Goal: Transaction & Acquisition: Purchase product/service

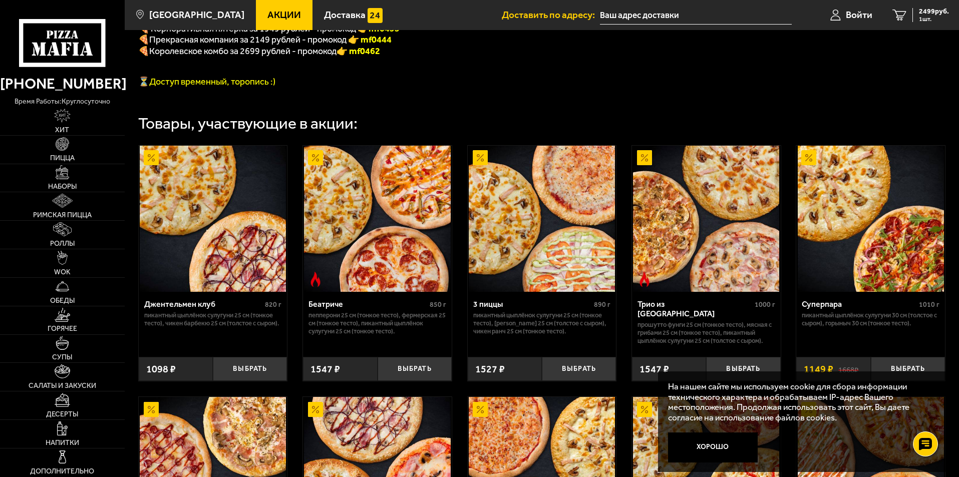
scroll to position [254, 0]
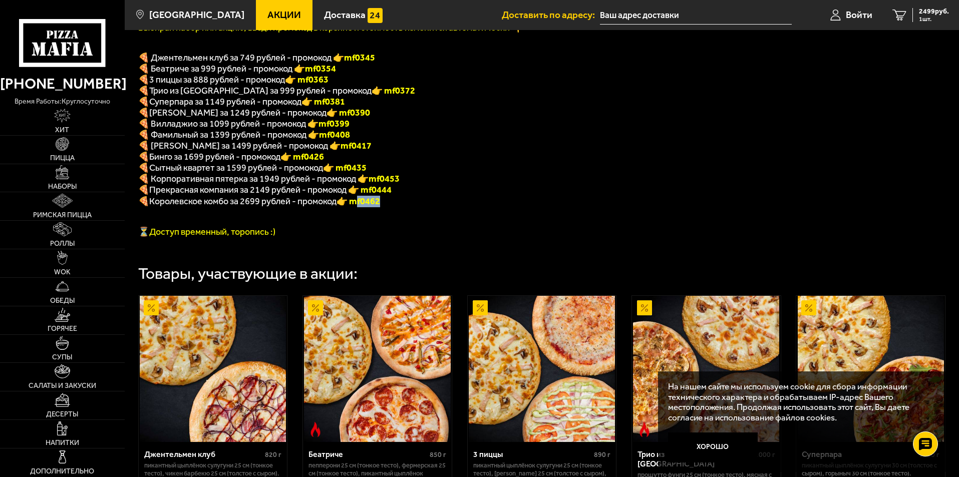
drag, startPoint x: 395, startPoint y: 207, endPoint x: 368, endPoint y: 205, distance: 26.6
click at [368, 205] on font "👉 mf0462" at bounding box center [359, 201] width 44 height 11
click at [294, 217] on p at bounding box center [394, 212] width 513 height 10
drag, startPoint x: 398, startPoint y: 205, endPoint x: 365, endPoint y: 205, distance: 33.1
click at [365, 205] on p "🍕 Королевское комбо за 2699 рублей - промокод 👉 mf0462" at bounding box center [394, 202] width 513 height 12
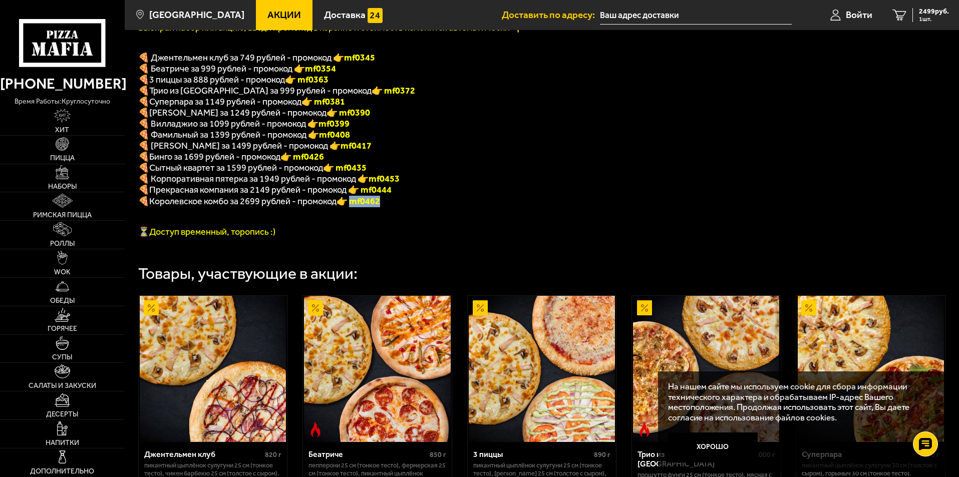
copy font "f0462"
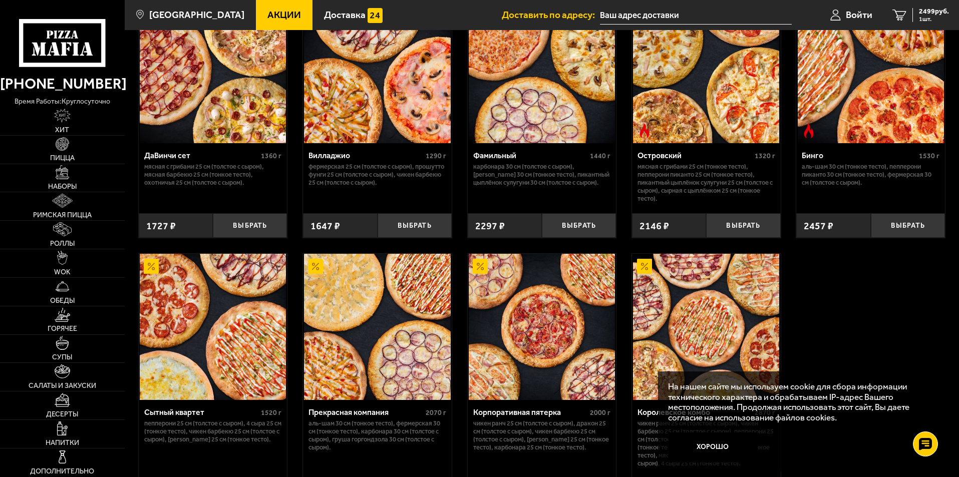
scroll to position [955, 0]
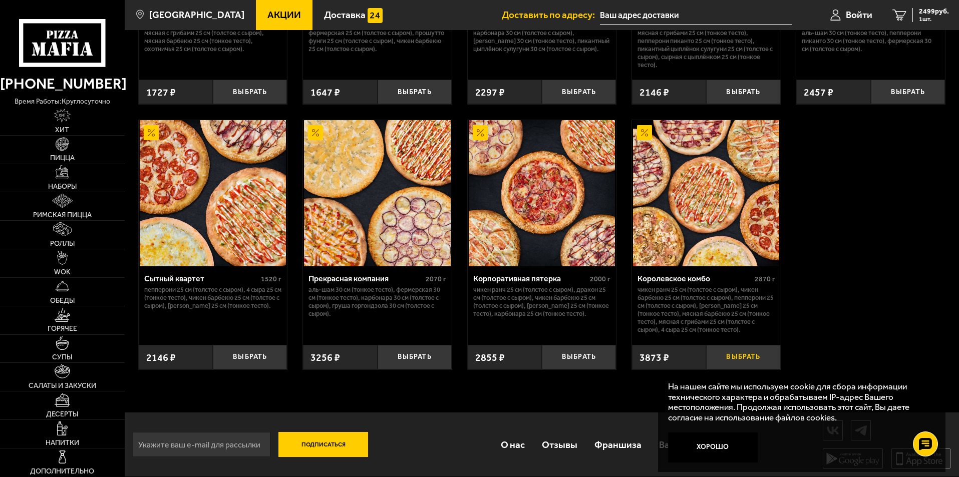
click at [731, 356] on button "Выбрать" at bounding box center [743, 357] width 74 height 25
click at [923, 8] on span "6372 руб." at bounding box center [934, 11] width 30 height 7
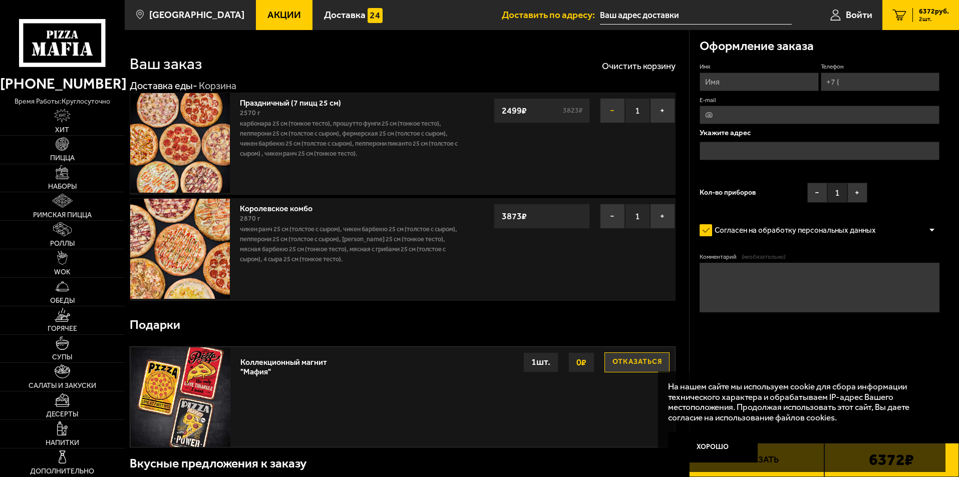
click at [610, 115] on button "−" at bounding box center [612, 110] width 25 height 25
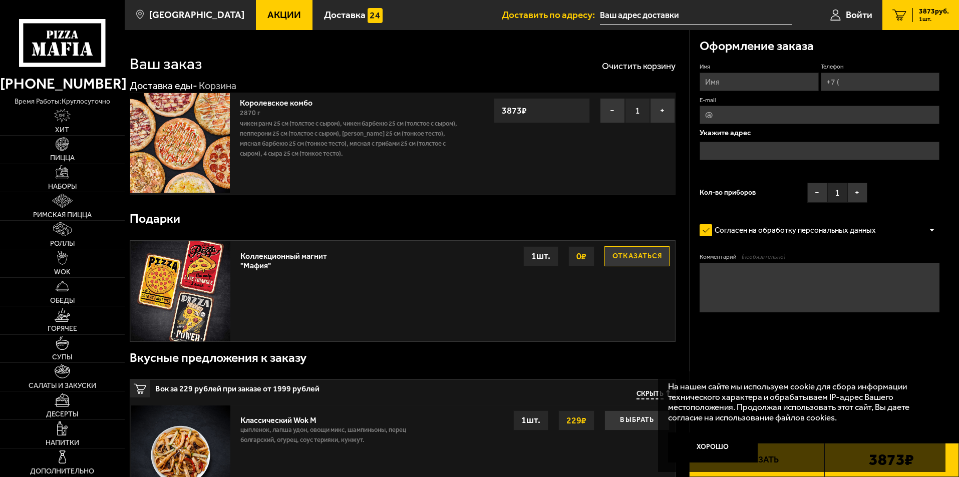
click at [631, 255] on button "Отказаться" at bounding box center [637, 257] width 65 height 20
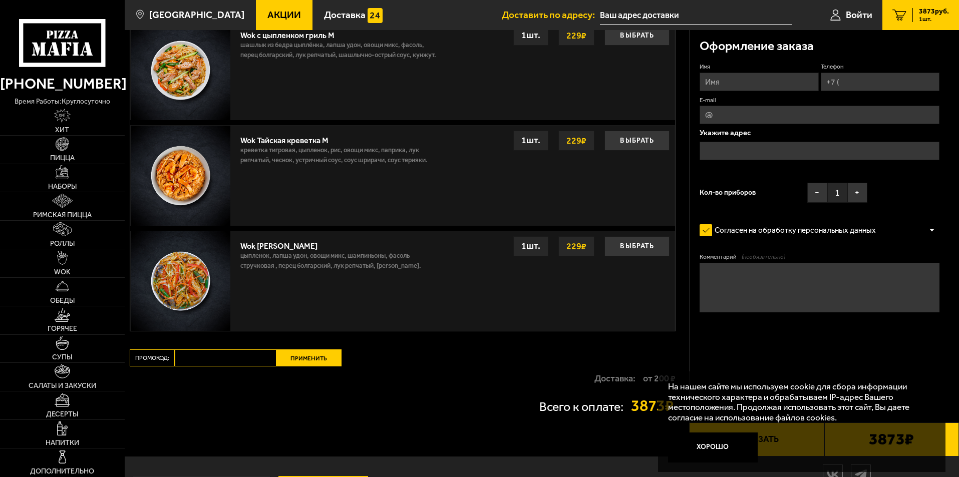
scroll to position [748, 0]
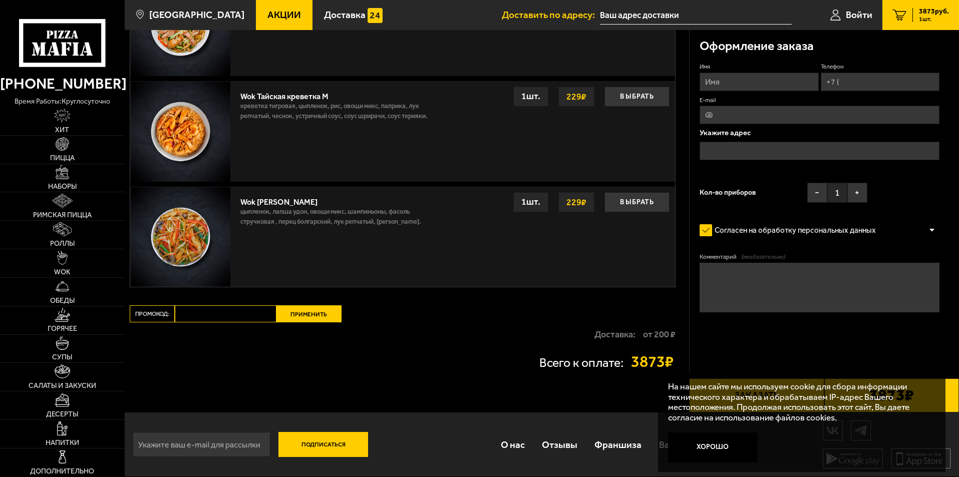
click at [198, 315] on input "Промокод:" at bounding box center [226, 314] width 102 height 17
paste input "mf0462"
type input "mf0462"
click at [308, 314] on button "Применить" at bounding box center [309, 314] width 65 height 17
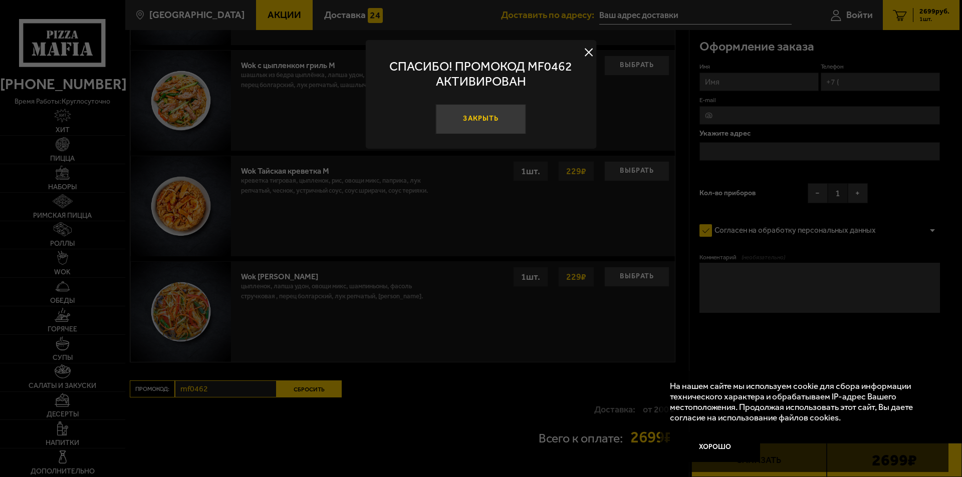
click at [489, 117] on button "Закрыть" at bounding box center [481, 119] width 90 height 30
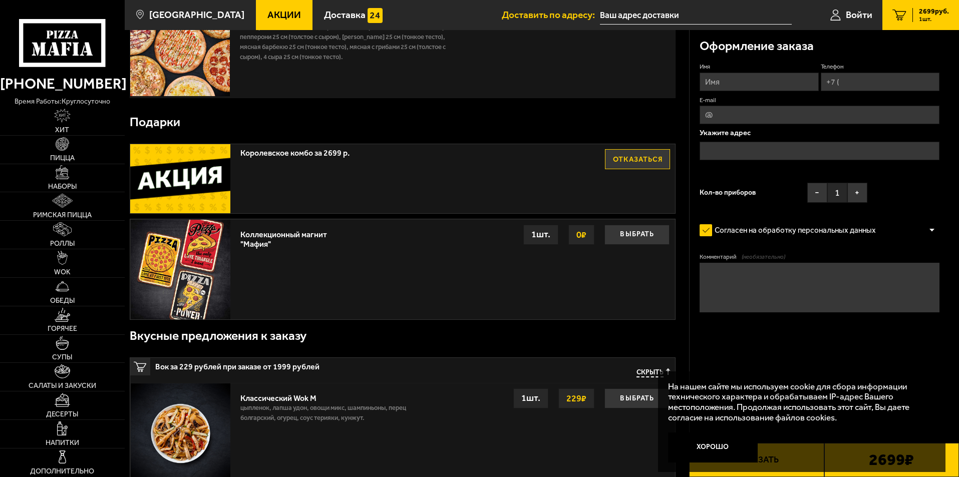
scroll to position [0, 0]
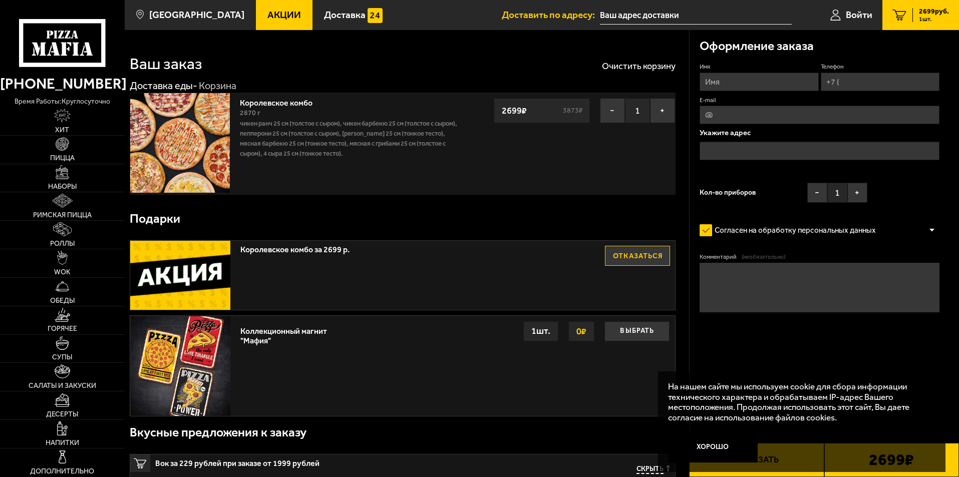
click at [717, 79] on input "Имя" at bounding box center [759, 82] width 119 height 19
type input "[PERSON_NAME]"
click at [848, 82] on input "Телефон" at bounding box center [880, 82] width 119 height 19
type input "[PHONE_NUMBER]"
click at [937, 67] on icon at bounding box center [936, 67] width 8 height 8
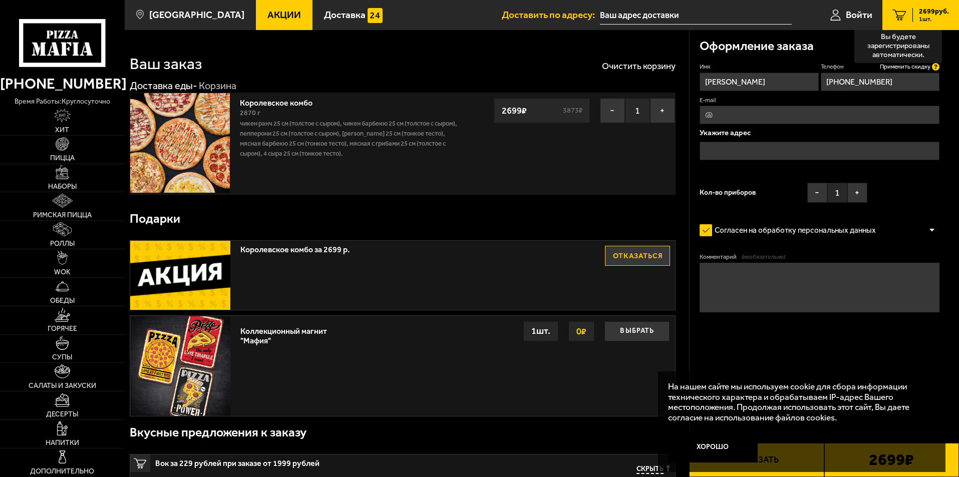
click at [937, 73] on input "[PHONE_NUMBER]" at bounding box center [880, 82] width 119 height 19
click at [898, 63] on span "Применить скидку" at bounding box center [905, 67] width 51 height 9
click at [896, 67] on span "Применить скидку" at bounding box center [905, 67] width 51 height 9
click at [766, 113] on input "E-mail" at bounding box center [820, 115] width 240 height 19
click at [726, 147] on input "text" at bounding box center [820, 151] width 240 height 19
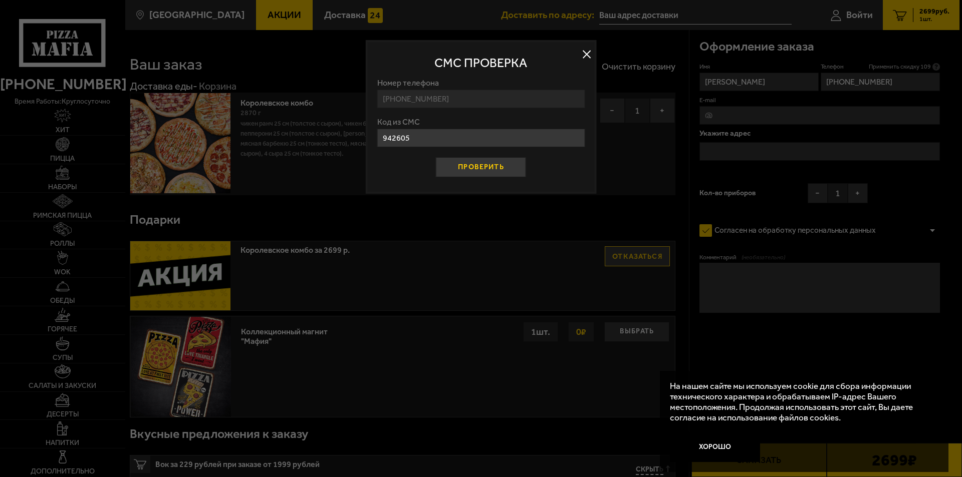
type input "942605"
click at [466, 162] on button "Проверить" at bounding box center [481, 167] width 90 height 20
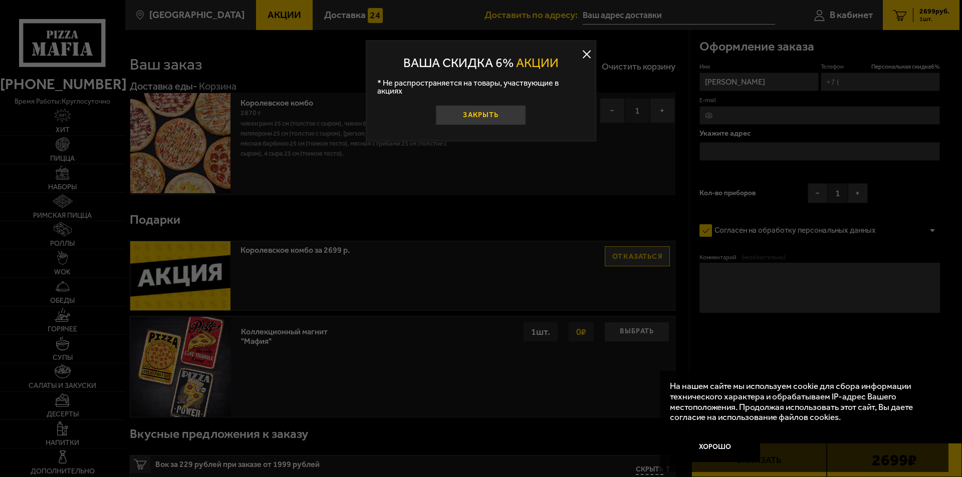
click at [485, 115] on button "Закрыть" at bounding box center [481, 115] width 90 height 20
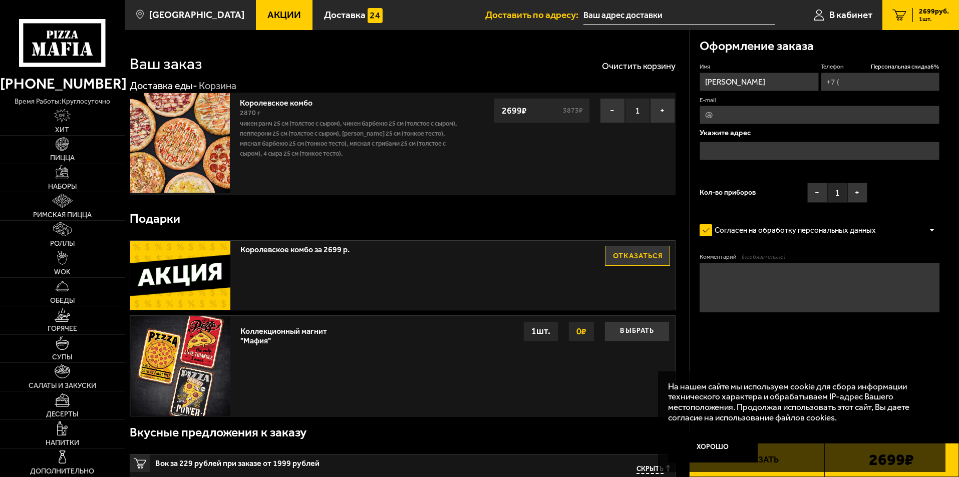
click at [850, 78] on input "Телефон Персональная скидка 6 %" at bounding box center [880, 82] width 119 height 19
click at [875, 79] on input "+7 (911) 5" at bounding box center [880, 82] width 119 height 19
type input "[PHONE_NUMBER]"
click at [724, 148] on input "text" at bounding box center [820, 151] width 240 height 19
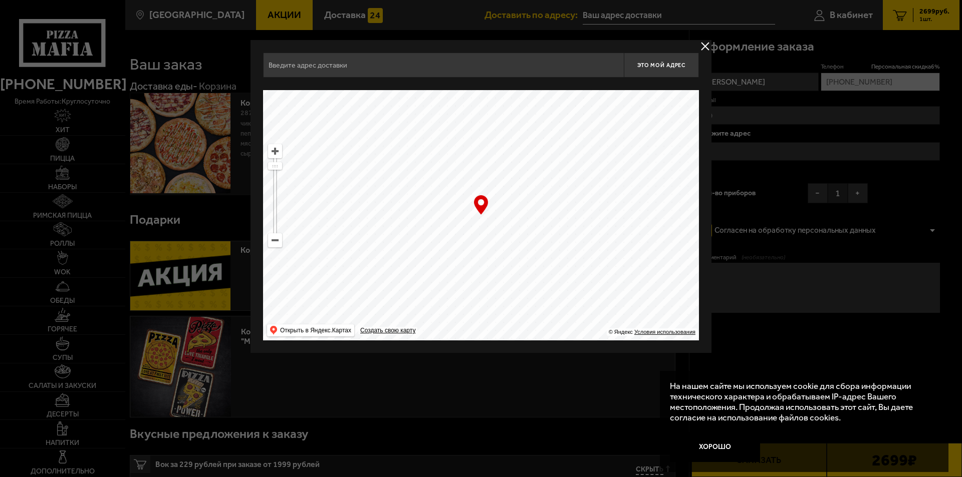
drag, startPoint x: 491, startPoint y: 248, endPoint x: 415, endPoint y: 209, distance: 84.5
click at [415, 209] on ymaps at bounding box center [481, 215] width 436 height 251
click at [314, 59] on input "text" at bounding box center [443, 65] width 361 height 25
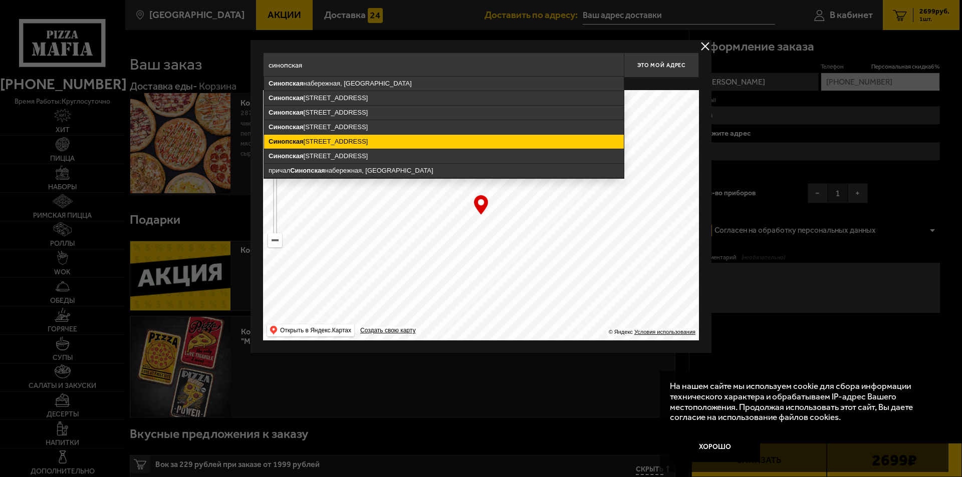
click at [324, 140] on ymaps "[STREET_ADDRESS]" at bounding box center [444, 142] width 360 height 14
type input "[STREET_ADDRESS]"
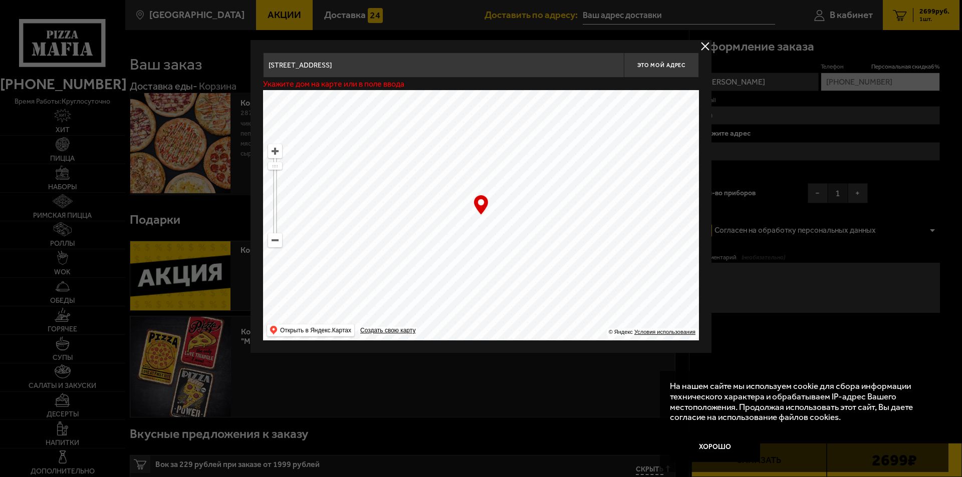
type input "[STREET_ADDRESS]"
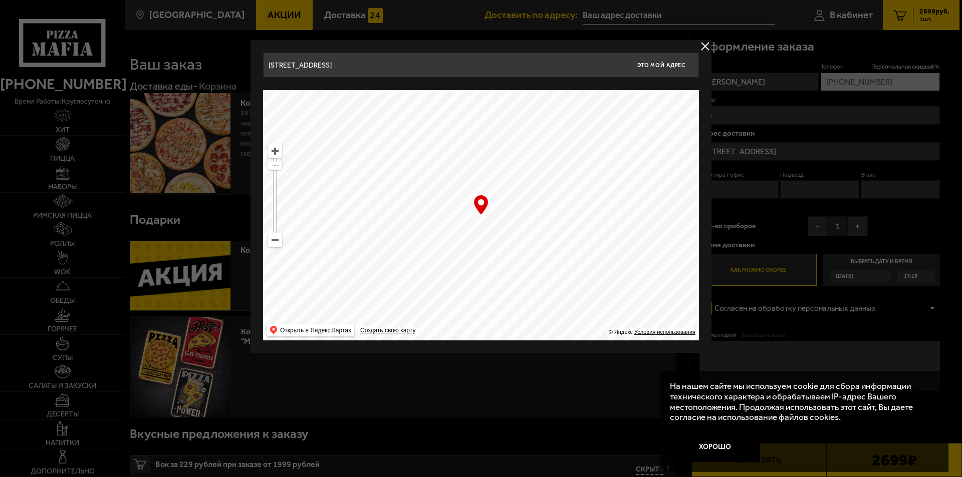
click at [478, 210] on div "… © Яндекс Условия использования Открыть в Яндекс.Картах Создать свою карту" at bounding box center [481, 215] width 436 height 251
click at [479, 204] on div "… © Яндекс Условия использования Открыть в Яндекс.Картах Создать свою карту" at bounding box center [481, 215] width 436 height 251
click at [443, 66] on input "[STREET_ADDRESS]" at bounding box center [443, 65] width 361 height 25
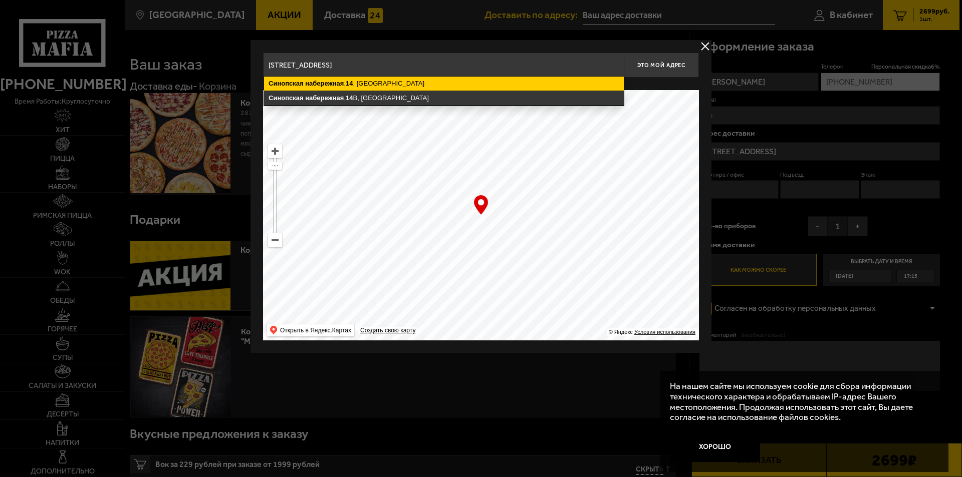
click at [356, 81] on ymaps "[STREET_ADDRESS]" at bounding box center [444, 84] width 360 height 14
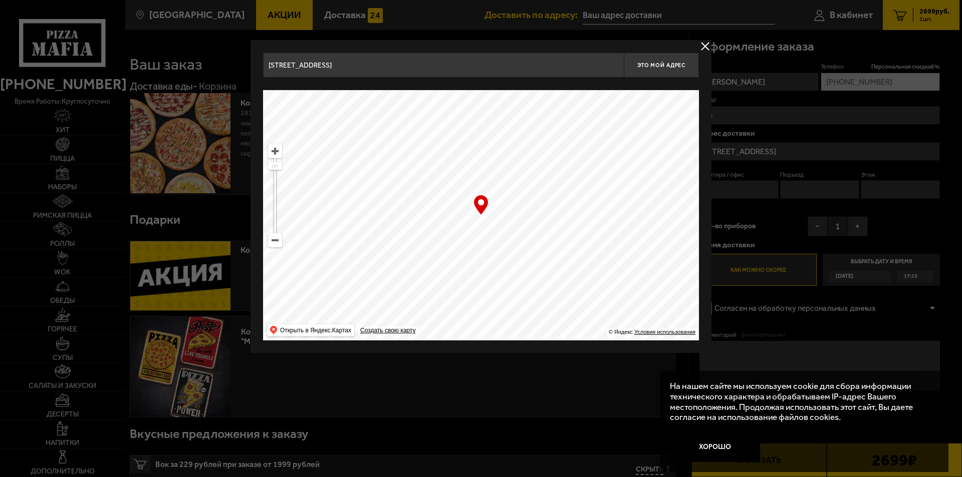
click at [706, 42] on button "delivery type" at bounding box center [705, 46] width 13 height 13
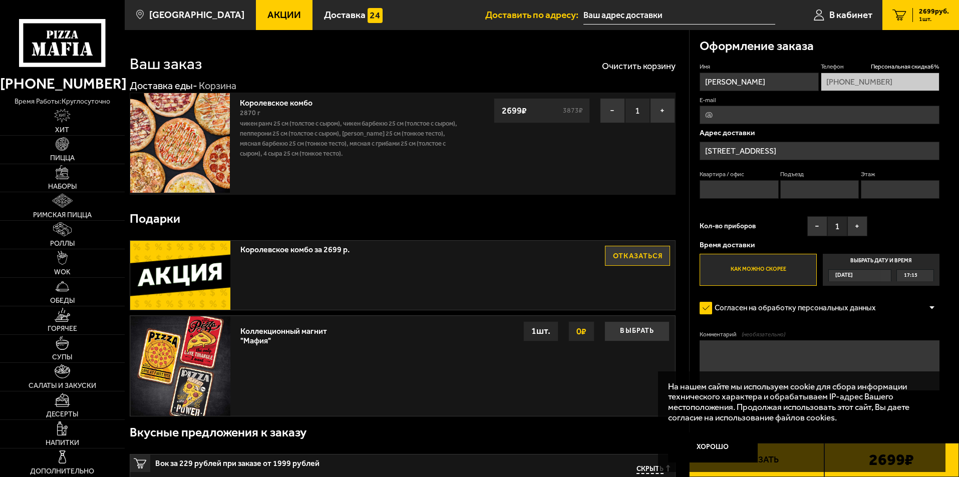
click at [723, 186] on input "Квартира / офис" at bounding box center [739, 189] width 79 height 19
type input "офис"
click at [806, 187] on input "Подъезд" at bounding box center [820, 189] width 79 height 19
type input "1"
click at [872, 190] on input "Этаж" at bounding box center [900, 189] width 79 height 19
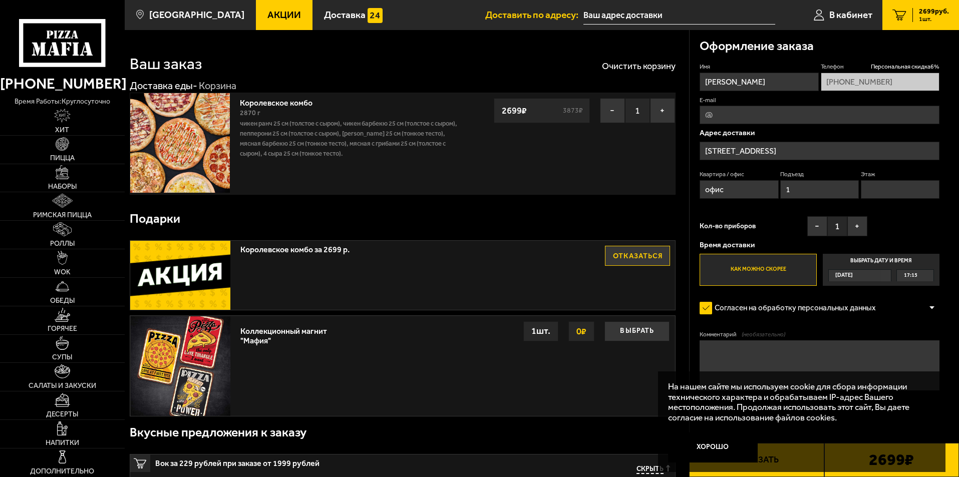
type input "1"
click at [817, 227] on button "−" at bounding box center [818, 226] width 20 height 20
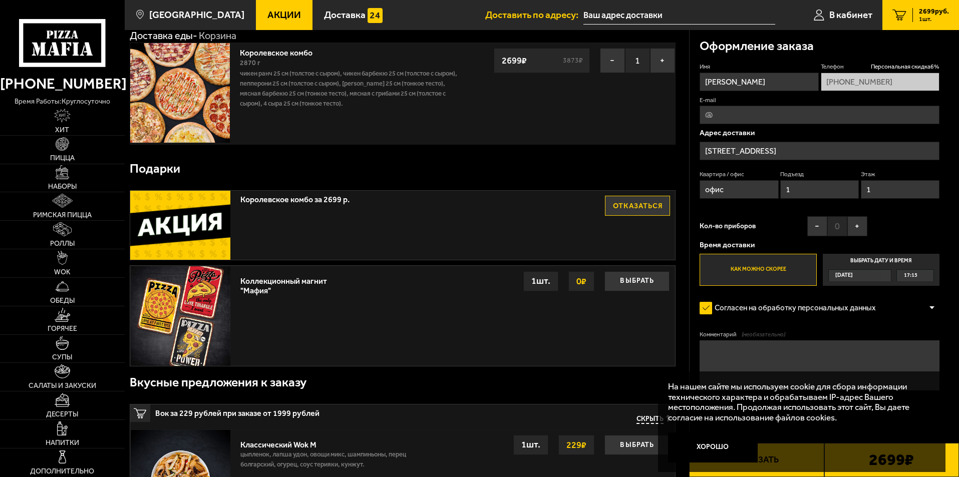
scroll to position [100, 0]
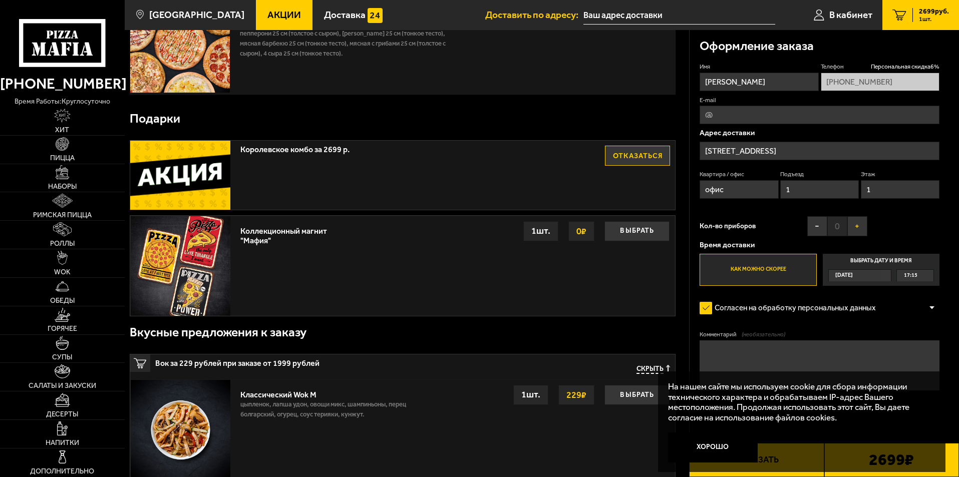
click at [864, 226] on button "+" at bounding box center [858, 226] width 20 height 20
click at [816, 229] on button "−" at bounding box center [818, 226] width 20 height 20
click at [857, 230] on button "+" at bounding box center [858, 226] width 20 height 20
click at [893, 260] on label "Выбрать дату и время [DATE] 17:15" at bounding box center [881, 270] width 117 height 32
click at [0, 0] on input "Выбрать дату и время [DATE] 17:15" at bounding box center [0, 0] width 0 height 0
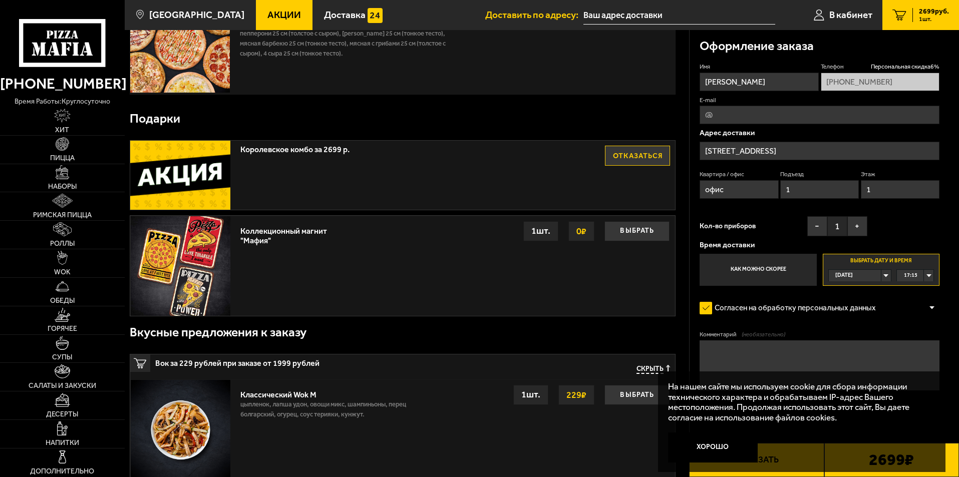
click at [882, 275] on div "[DATE]" at bounding box center [855, 276] width 53 height 12
click at [860, 303] on li "[DATE]" at bounding box center [860, 300] width 61 height 13
click at [928, 275] on div "00:00" at bounding box center [915, 276] width 37 height 12
click at [906, 336] on span "12:00" at bounding box center [912, 336] width 14 height 12
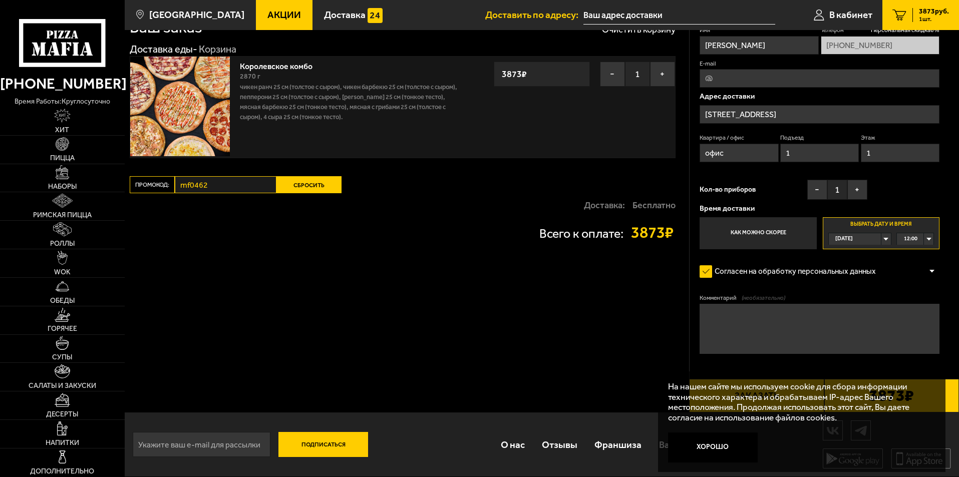
scroll to position [38, 0]
click at [734, 315] on textarea "Комментарий (необязательно)" at bounding box center [820, 329] width 240 height 50
type textarea "В"
click at [799, 322] on textarea "+ пицца по акции "День рождения" Вход напротив заправки Лукойл"" at bounding box center [820, 329] width 240 height 50
type textarea "+ пицца по акции "День рождения" Вход напротив заправки "Лукойл""
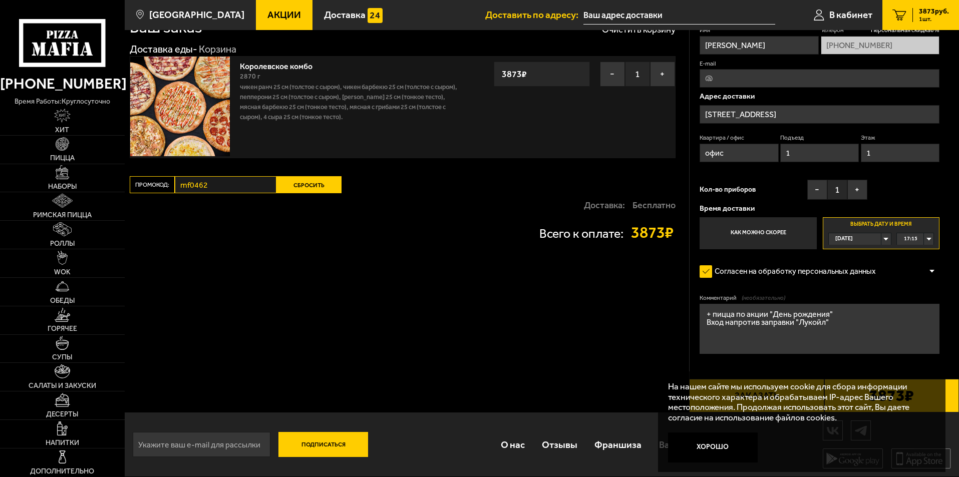
click at [319, 186] on button "Сбросить" at bounding box center [309, 184] width 65 height 17
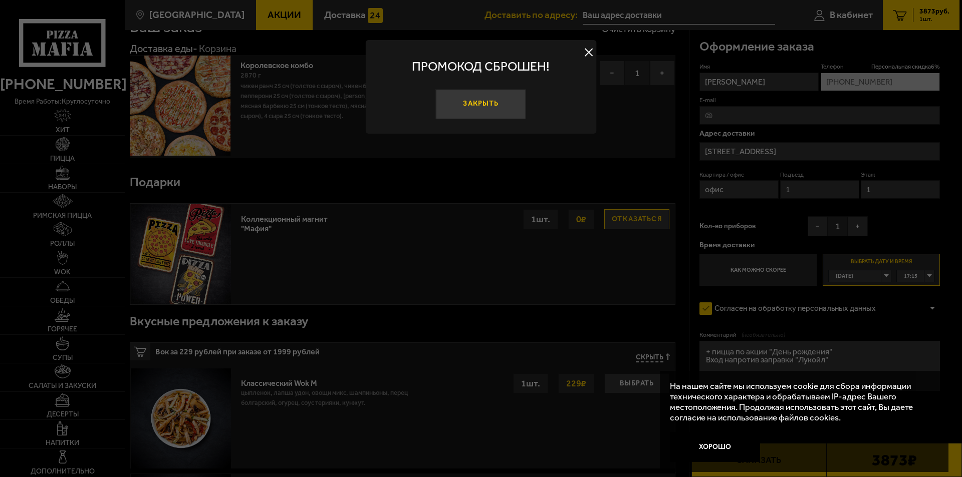
click at [493, 104] on button "Закрыть" at bounding box center [481, 104] width 90 height 30
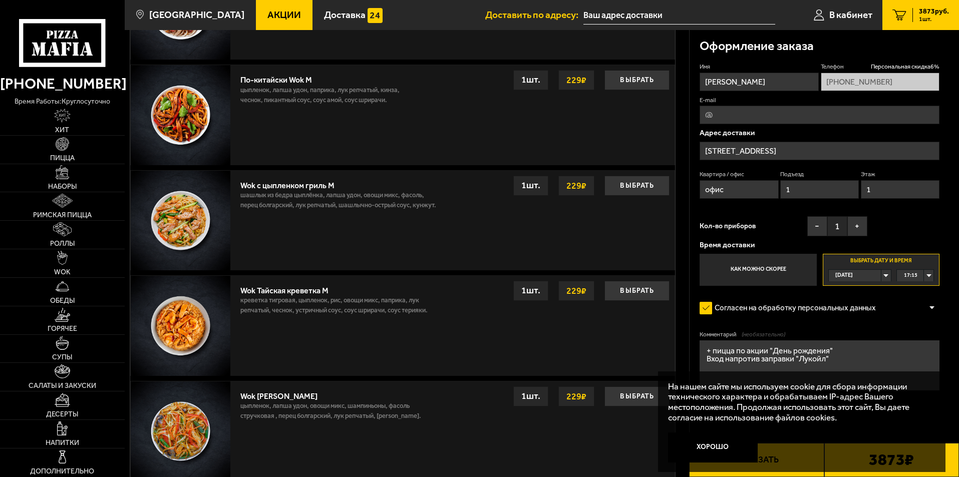
scroll to position [740, 0]
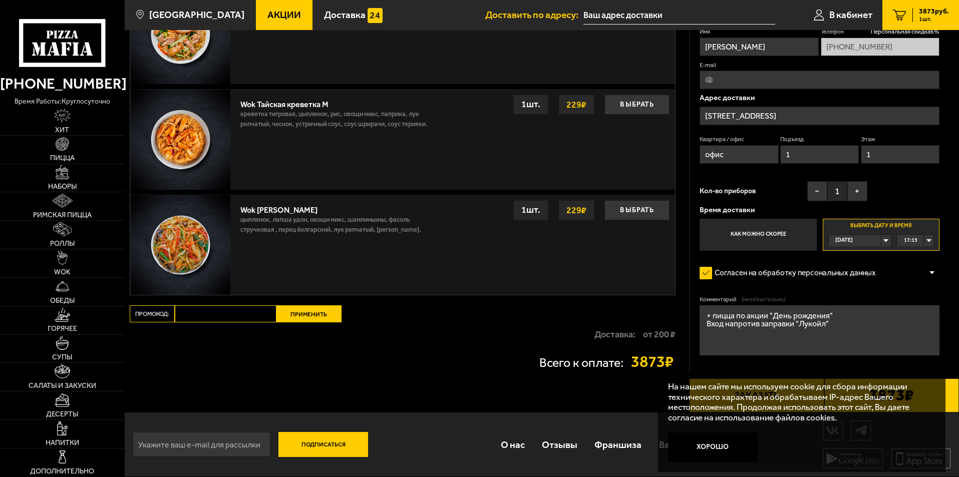
click at [216, 315] on input "Промокод:" at bounding box center [226, 314] width 102 height 17
paste input "mf0462"
type input "mf0462"
click at [321, 316] on button "Применить" at bounding box center [309, 314] width 65 height 17
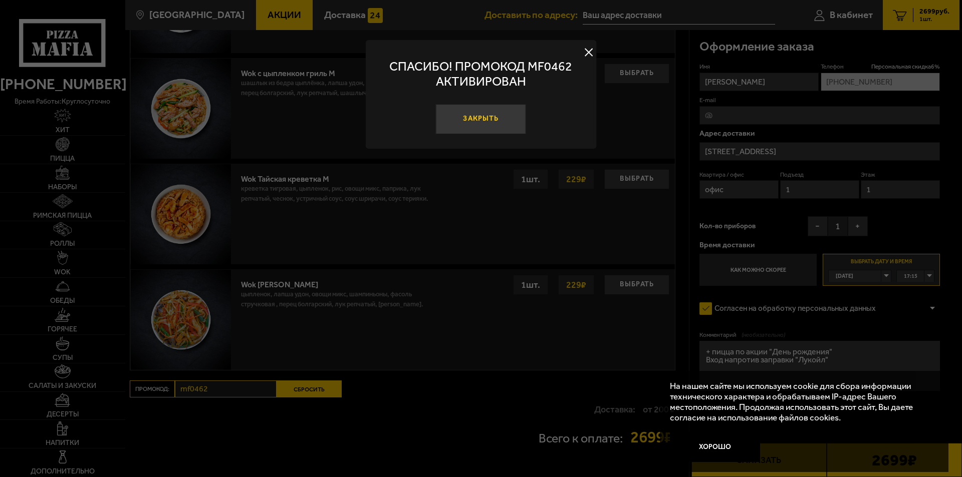
click at [481, 119] on button "Закрыть" at bounding box center [481, 119] width 90 height 30
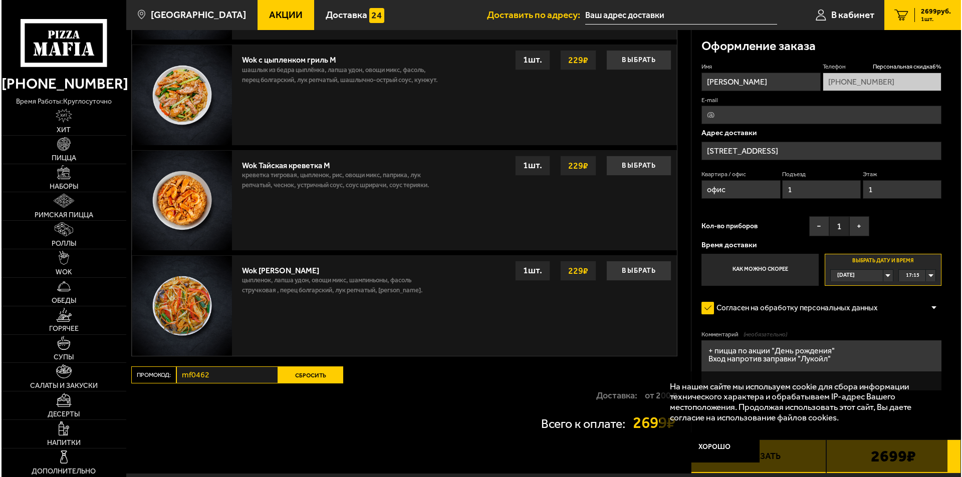
scroll to position [815, 0]
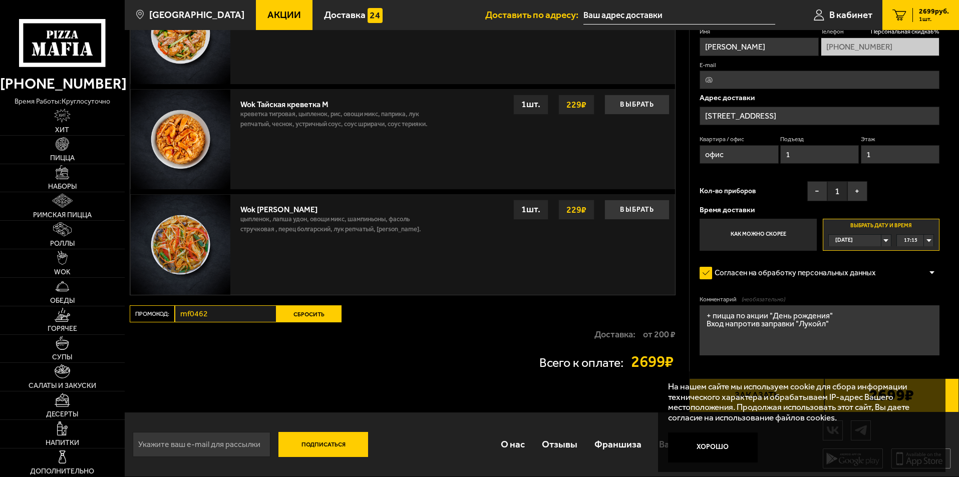
click at [745, 359] on div "Комментарий (необязательно) + пицца по акции "День рождения" Вход напротив запр…" at bounding box center [820, 329] width 240 height 66
click at [713, 444] on button "Хорошо" at bounding box center [713, 448] width 90 height 30
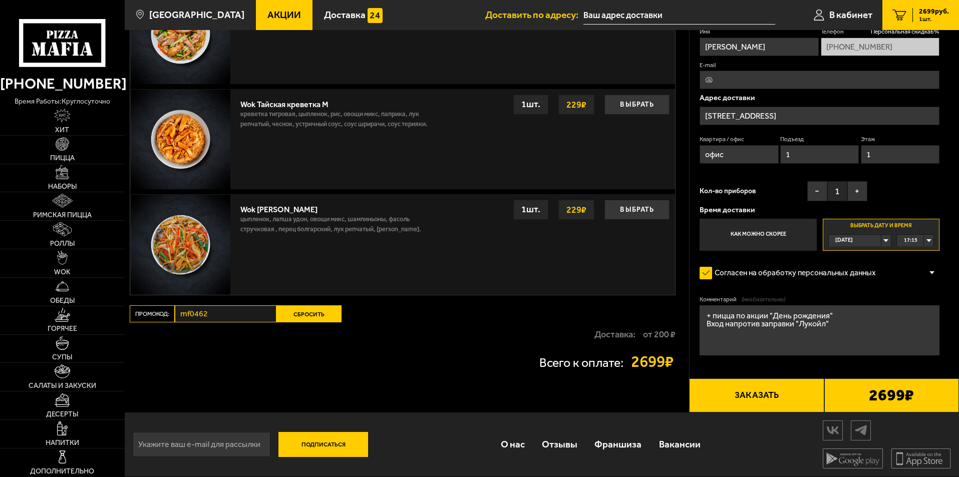
click at [751, 396] on button "Заказать" at bounding box center [756, 396] width 135 height 34
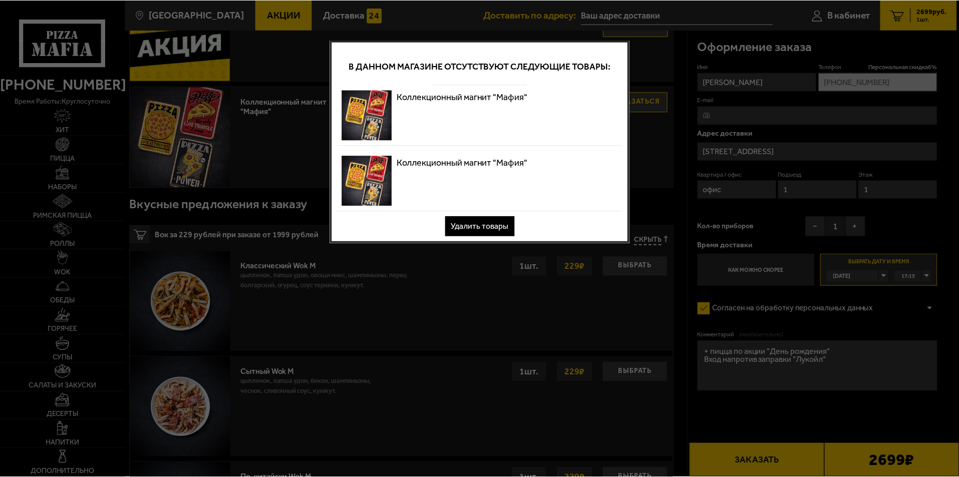
scroll to position [0, 0]
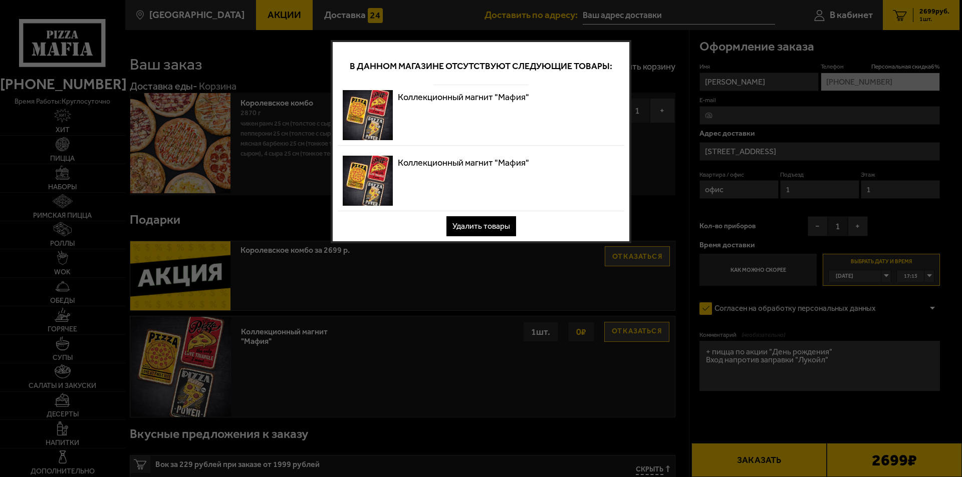
click at [472, 228] on button "Удалить товары" at bounding box center [481, 226] width 70 height 20
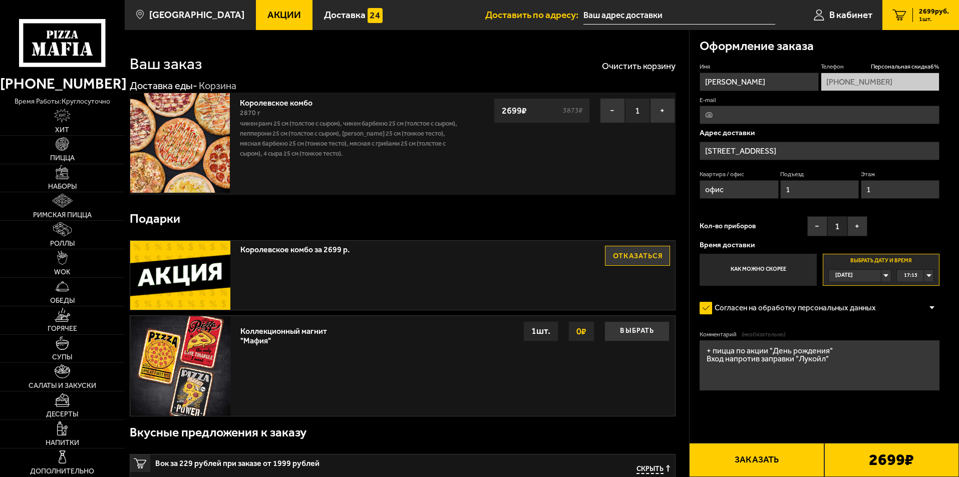
click at [740, 458] on button "Заказать" at bounding box center [756, 460] width 135 height 34
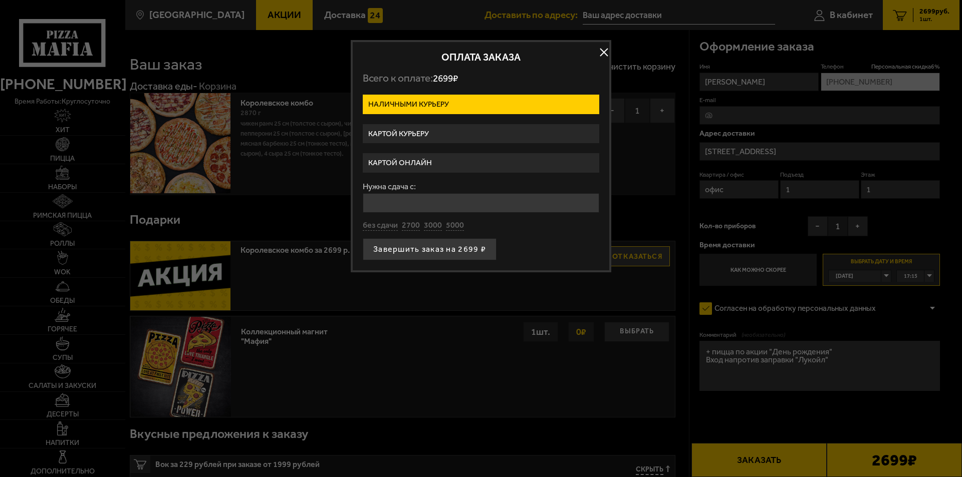
click at [395, 131] on label "Картой курьеру" at bounding box center [481, 134] width 236 height 20
click at [0, 0] on input "Картой курьеру" at bounding box center [0, 0] width 0 height 0
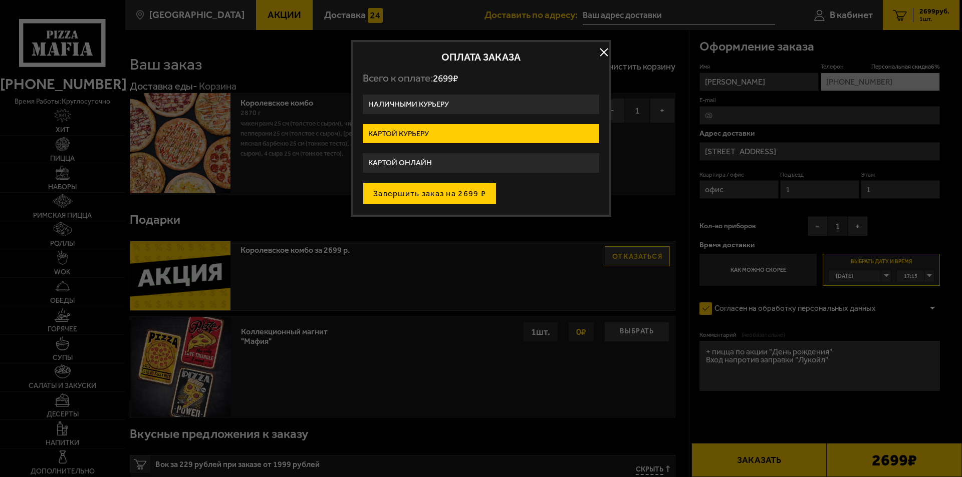
click at [412, 189] on button "Завершить заказ на 2699 ₽" at bounding box center [430, 194] width 134 height 22
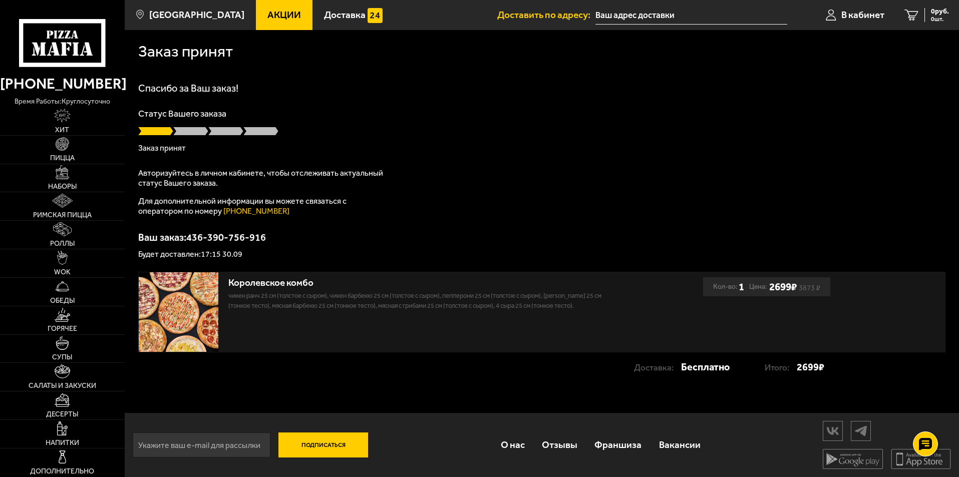
scroll to position [1, 0]
click at [867, 13] on span "В кабинет" at bounding box center [863, 15] width 43 height 10
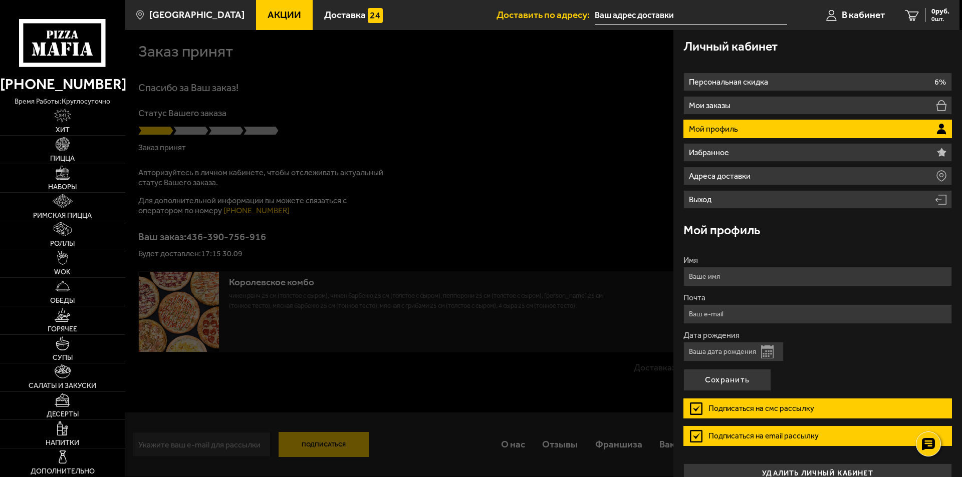
click at [580, 97] on div at bounding box center [606, 268] width 962 height 477
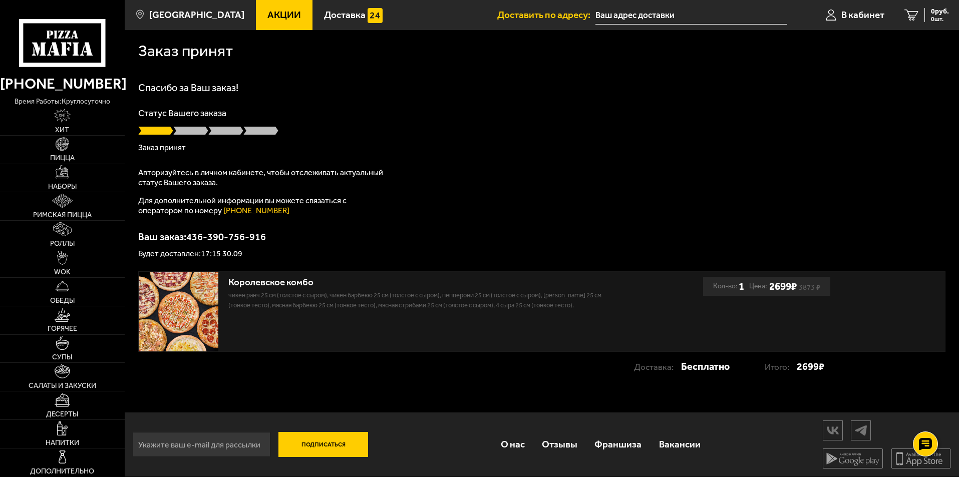
click at [269, 14] on span "Акции" at bounding box center [285, 15] width 34 height 10
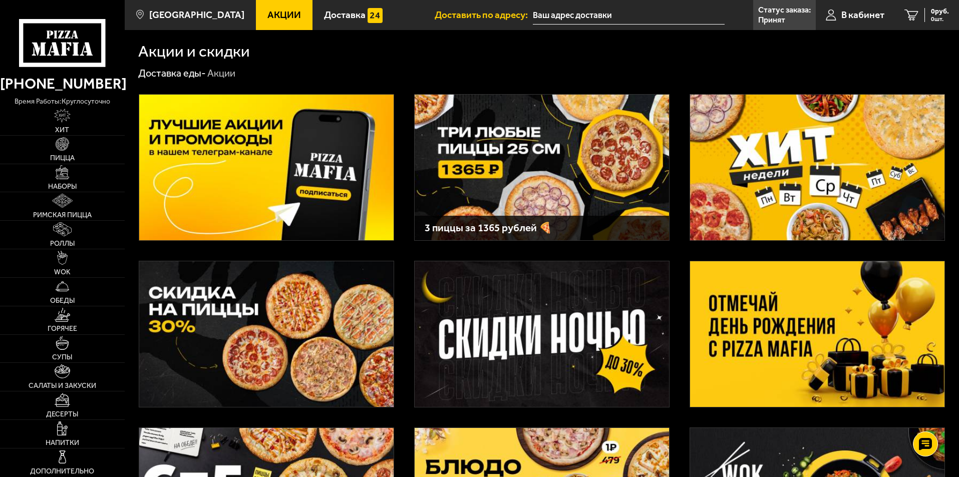
click at [826, 350] on img at bounding box center [817, 335] width 255 height 146
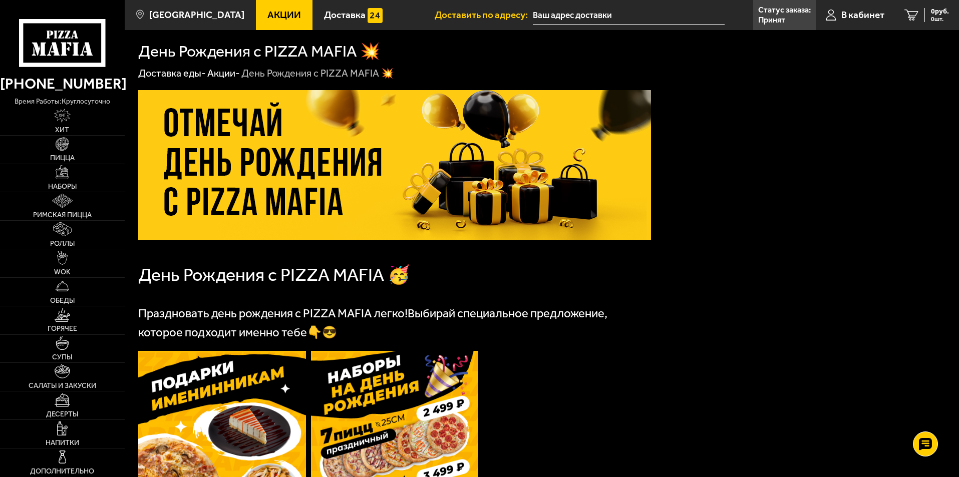
scroll to position [100, 0]
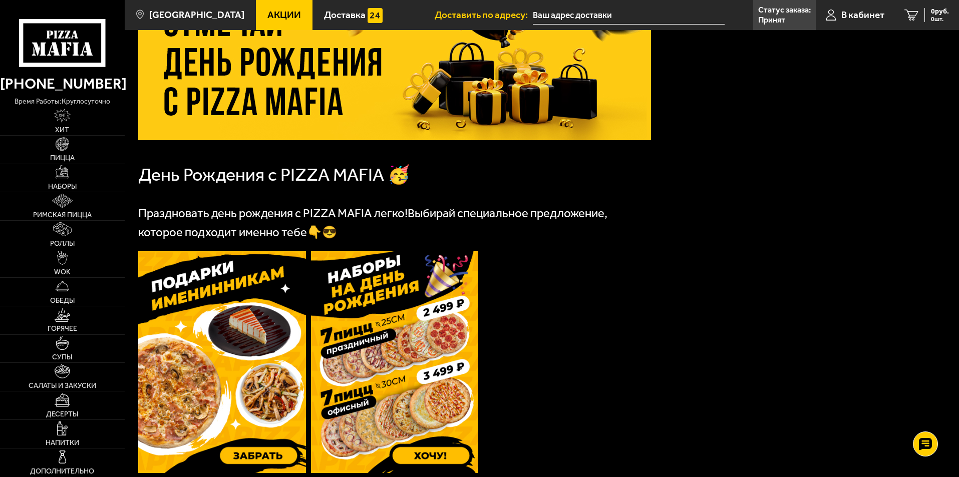
click at [228, 377] on img at bounding box center [222, 362] width 168 height 222
